Goal: Information Seeking & Learning: Learn about a topic

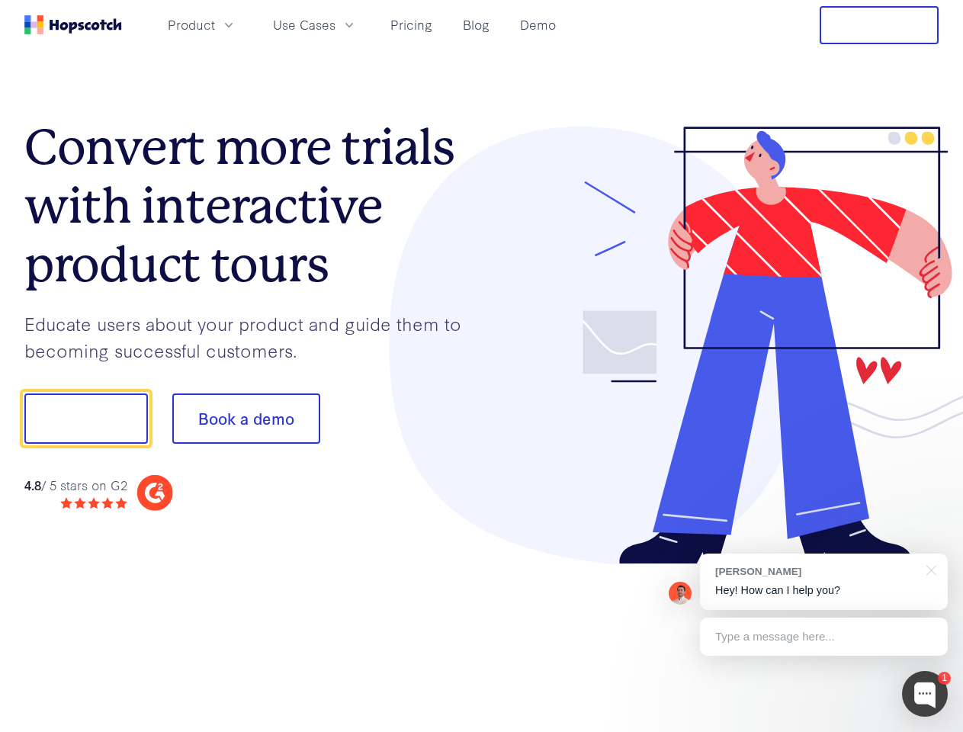
click at [482, 366] on div at bounding box center [711, 346] width 458 height 439
click at [215, 24] on span "Product" at bounding box center [191, 24] width 47 height 19
click at [336, 24] on span "Use Cases" at bounding box center [304, 24] width 63 height 19
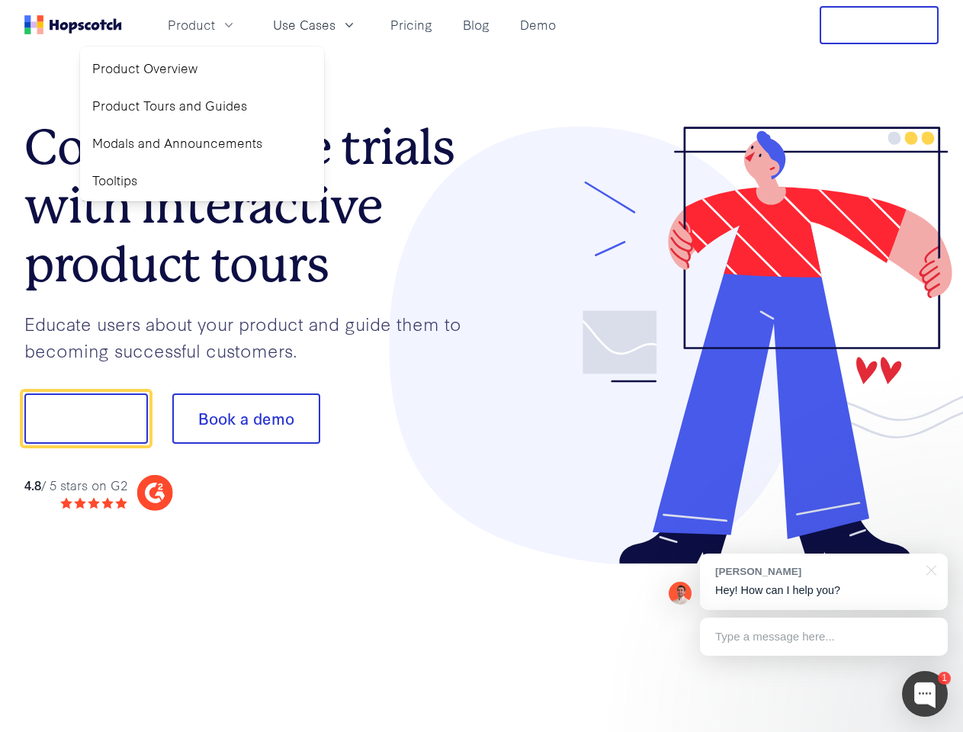
click at [879, 25] on button "Free Trial" at bounding box center [879, 25] width 119 height 38
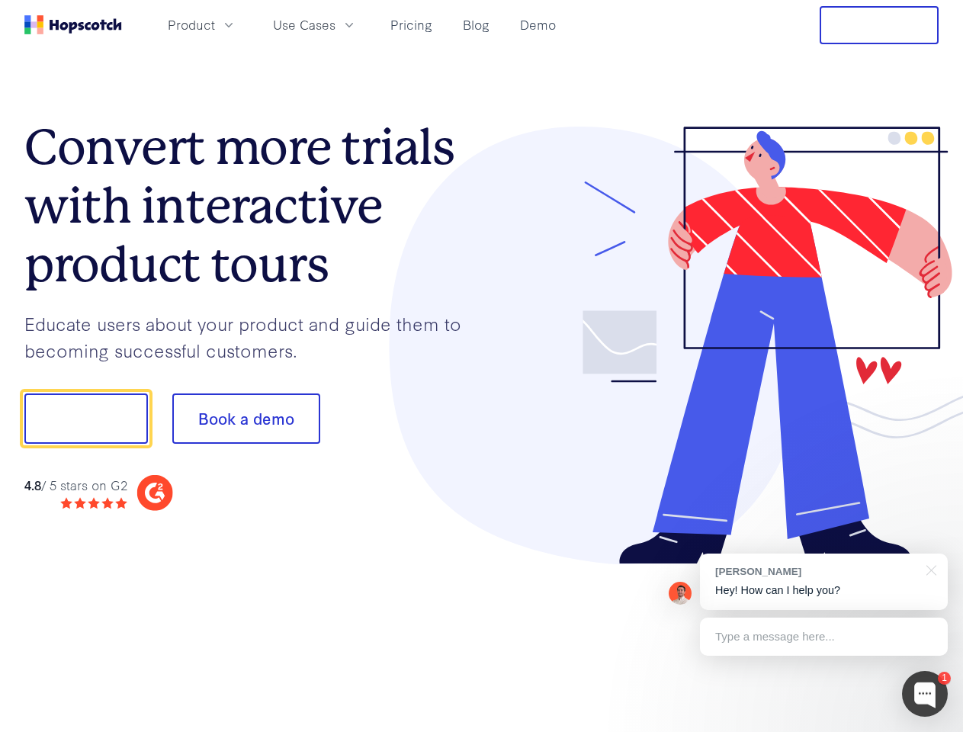
click at [85, 419] on button "Show me!" at bounding box center [86, 419] width 124 height 50
click at [246, 419] on button "Book a demo" at bounding box center [246, 419] width 148 height 50
click at [925, 694] on div at bounding box center [925, 694] width 46 height 46
click at [824, 582] on div "[PERSON_NAME] Hey! How can I help you?" at bounding box center [824, 582] width 248 height 56
click at [929, 569] on div at bounding box center [805, 416] width 286 height 509
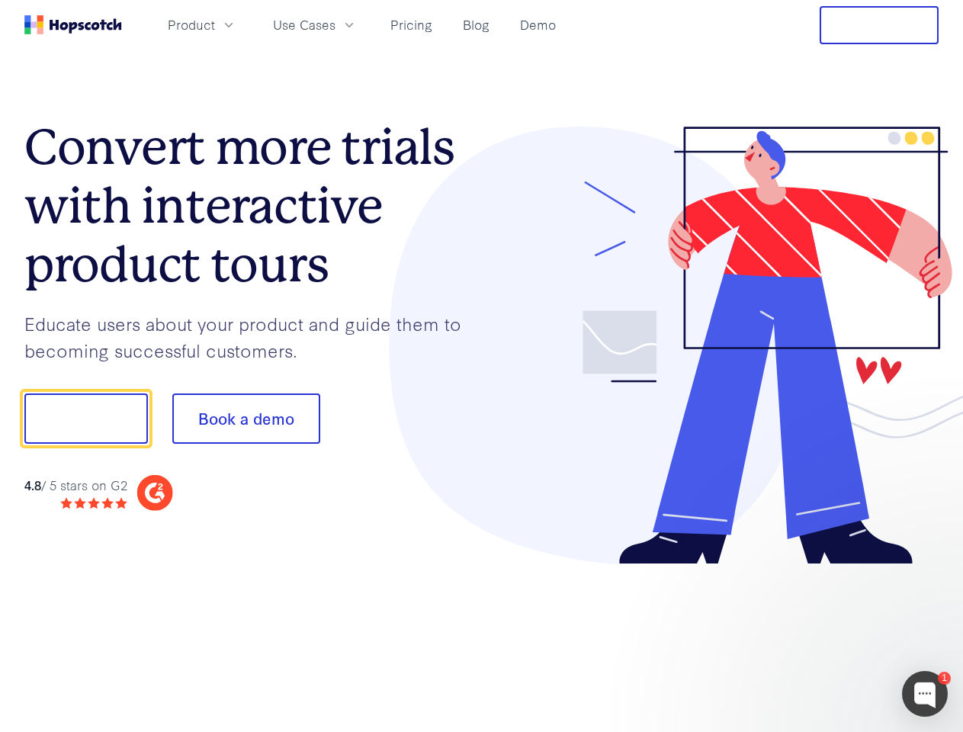
click at [824, 637] on div at bounding box center [805, 416] width 286 height 509
